Goal: Information Seeking & Learning: Find specific page/section

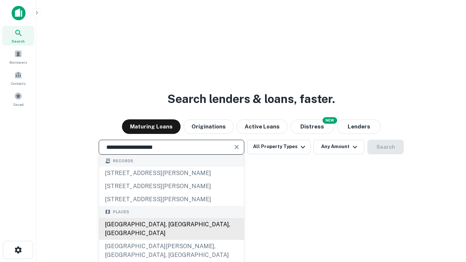
click at [171, 240] on div "[GEOGRAPHIC_DATA], [GEOGRAPHIC_DATA], [GEOGRAPHIC_DATA]" at bounding box center [171, 229] width 145 height 22
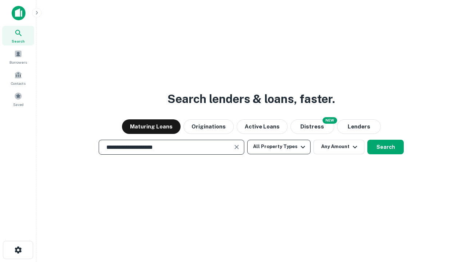
type input "**********"
click at [279, 147] on button "All Property Types" at bounding box center [278, 147] width 63 height 15
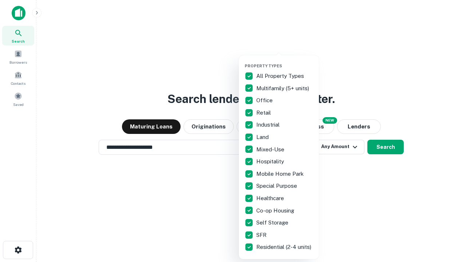
click at [285, 61] on button "button" at bounding box center [285, 61] width 80 height 0
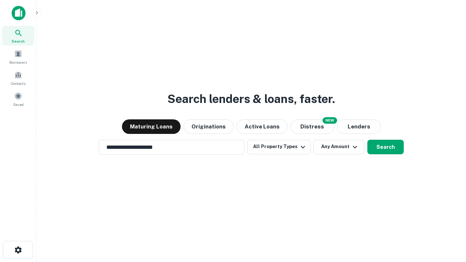
scroll to position [11, 0]
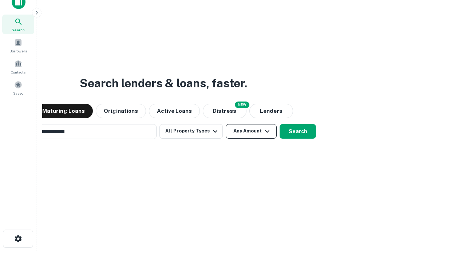
click at [226, 124] on button "Any Amount" at bounding box center [251, 131] width 51 height 15
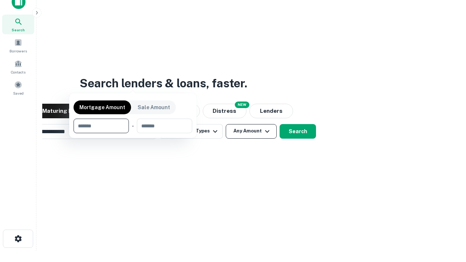
scroll to position [12, 0]
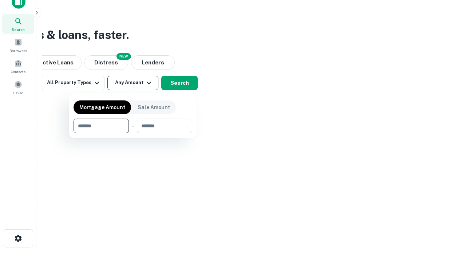
type input "*******"
click at [133, 133] on button "button" at bounding box center [133, 133] width 119 height 0
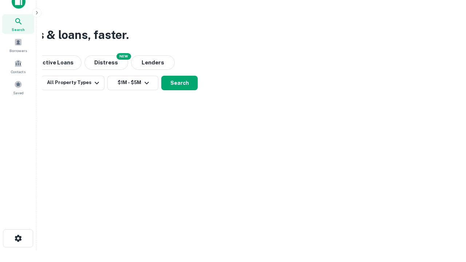
scroll to position [11, 0]
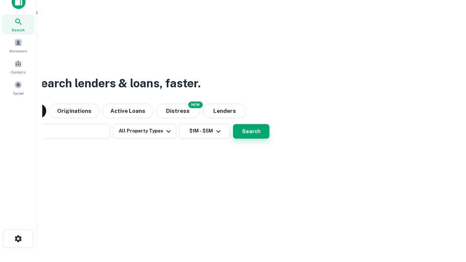
click at [233, 124] on button "Search" at bounding box center [251, 131] width 36 height 15
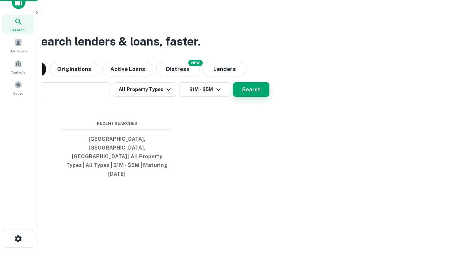
scroll to position [12, 0]
